Goal: Transaction & Acquisition: Purchase product/service

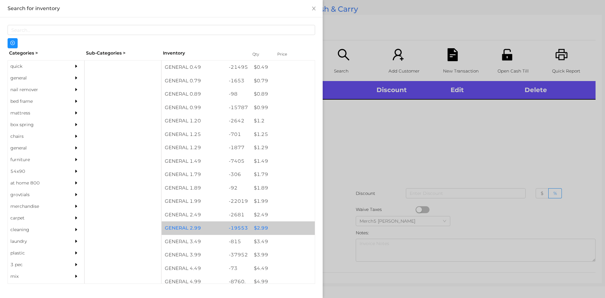
click at [261, 231] on div "$ 2.99" at bounding box center [283, 228] width 64 height 14
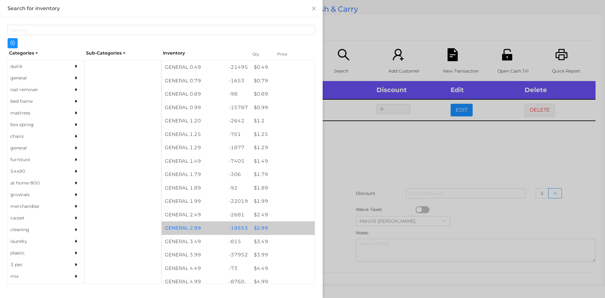
click at [260, 230] on div "$ 2.99" at bounding box center [283, 228] width 64 height 14
click at [368, 149] on div at bounding box center [302, 149] width 605 height 298
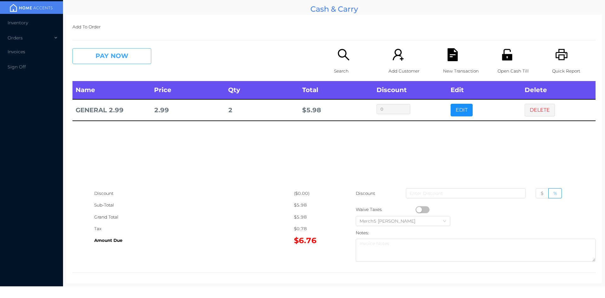
click at [131, 51] on button "PAY NOW" at bounding box center [111, 56] width 79 height 16
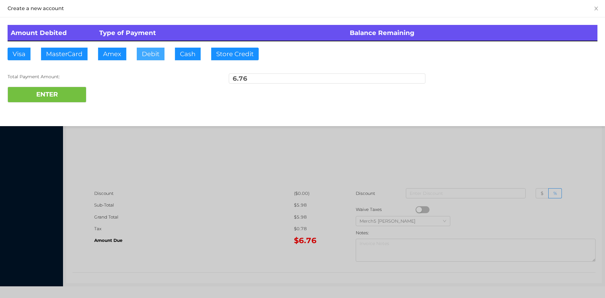
click at [154, 50] on button "Debit" at bounding box center [151, 54] width 28 height 13
click at [59, 95] on button "ENTER" at bounding box center [47, 95] width 79 height 16
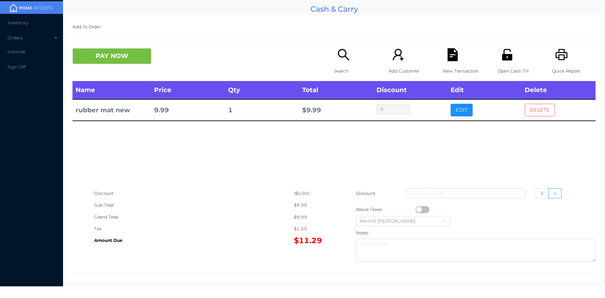
click at [534, 107] on button "DELETE" at bounding box center [539, 110] width 30 height 13
click at [131, 55] on button "PAY NOW" at bounding box center [111, 56] width 79 height 16
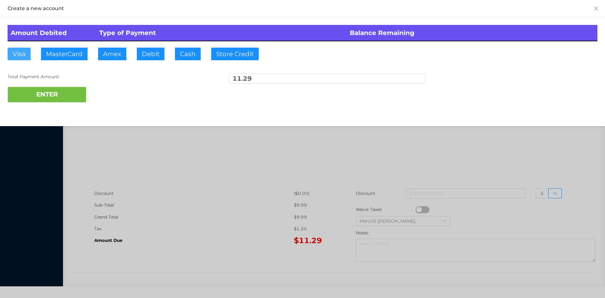
click at [18, 53] on button "Visa" at bounding box center [19, 54] width 23 height 13
click at [43, 98] on button "ENTER" at bounding box center [47, 95] width 79 height 16
